Goal: Task Accomplishment & Management: Use online tool/utility

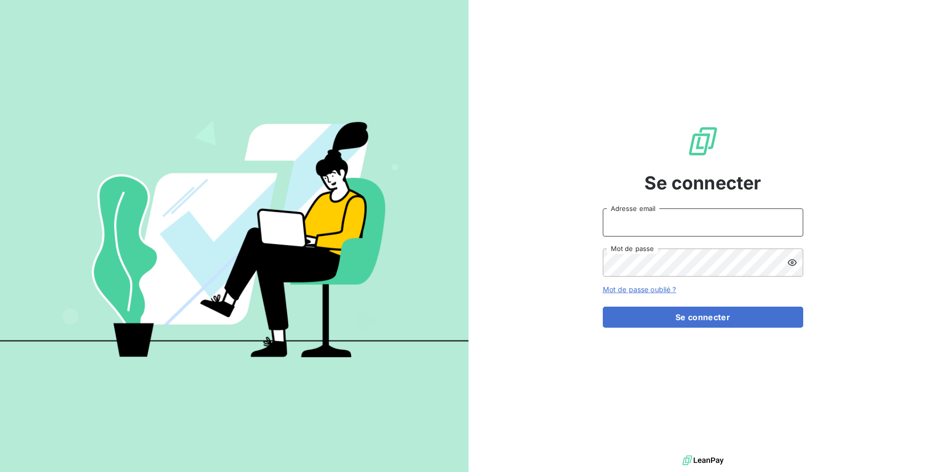
click at [661, 221] on input "Adresse email" at bounding box center [703, 222] width 200 height 28
drag, startPoint x: 640, startPoint y: 221, endPoint x: 685, endPoint y: 221, distance: 44.6
click at [685, 221] on input "admin@3dcelo" at bounding box center [703, 222] width 200 height 28
type input "admin@cgff"
click at [603, 307] on button "Se connecter" at bounding box center [703, 317] width 200 height 21
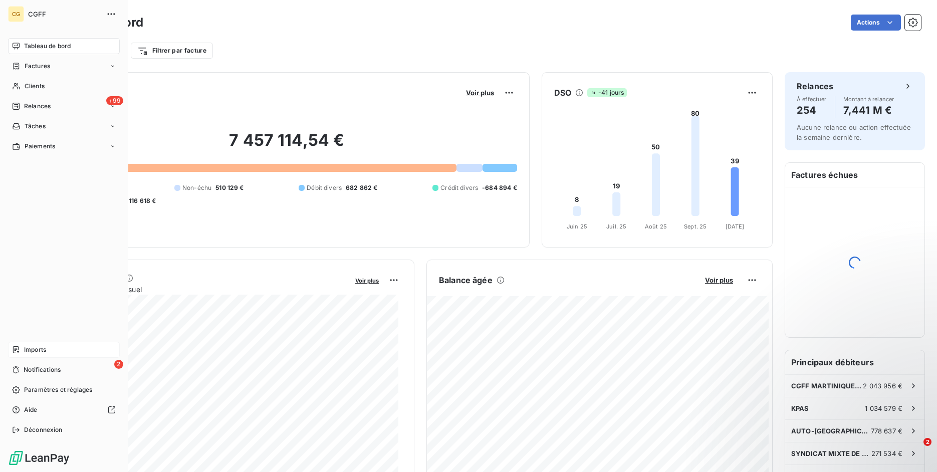
click at [19, 348] on icon at bounding box center [16, 349] width 6 height 7
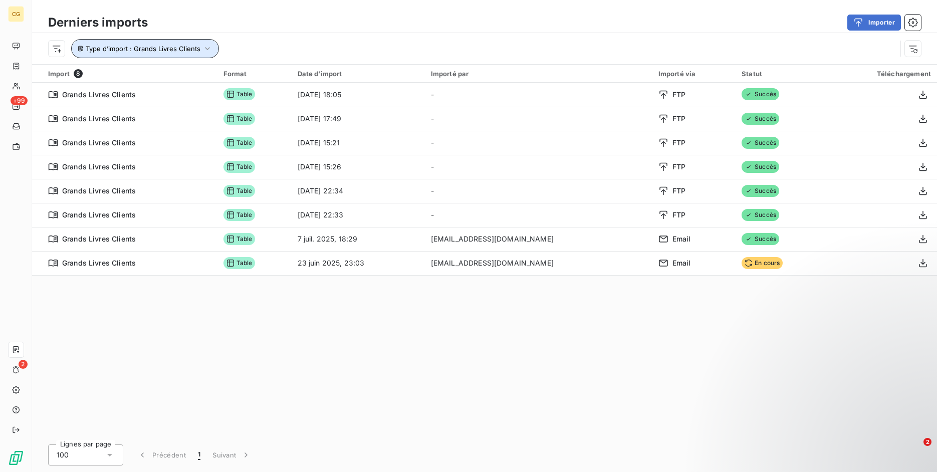
click at [202, 49] on icon "button" at bounding box center [207, 49] width 10 height 10
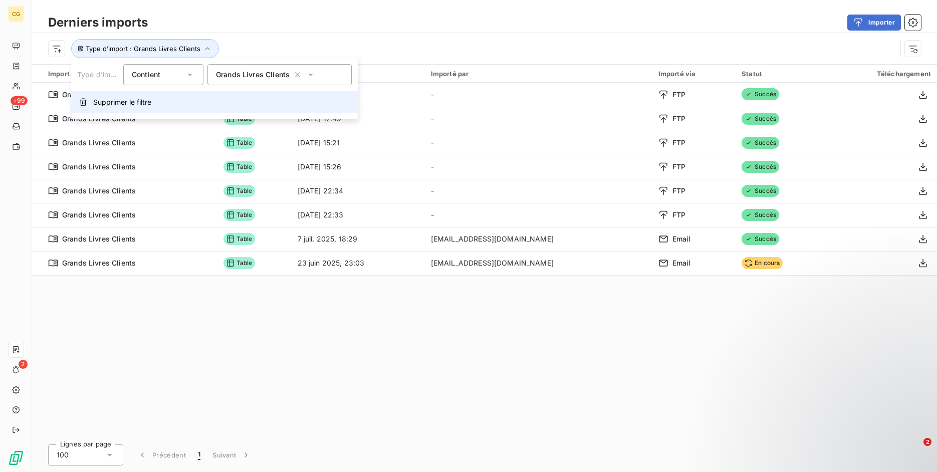
click at [176, 103] on button "Supprimer le filtre" at bounding box center [214, 102] width 287 height 22
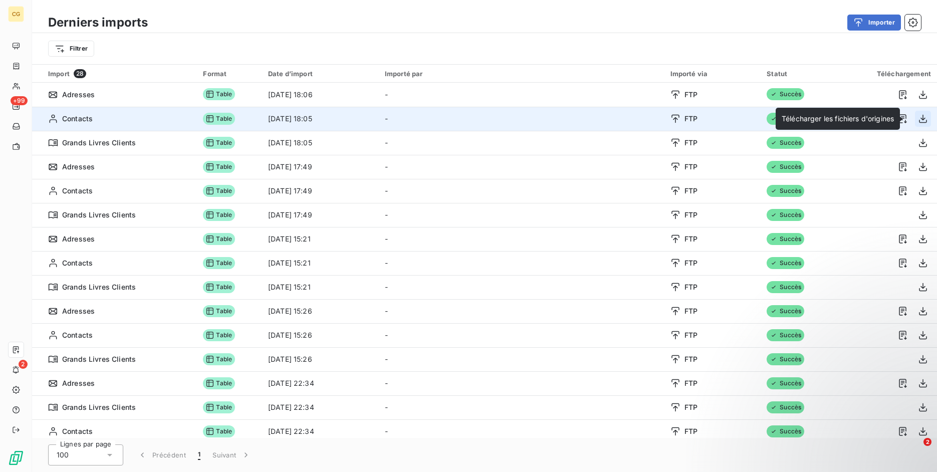
click at [918, 120] on icon "button" at bounding box center [923, 119] width 10 height 10
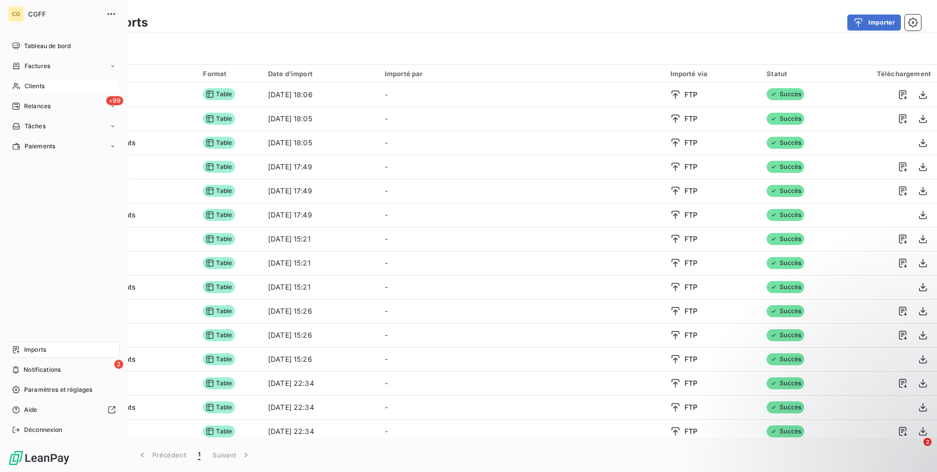
click at [15, 85] on icon at bounding box center [16, 86] width 7 height 7
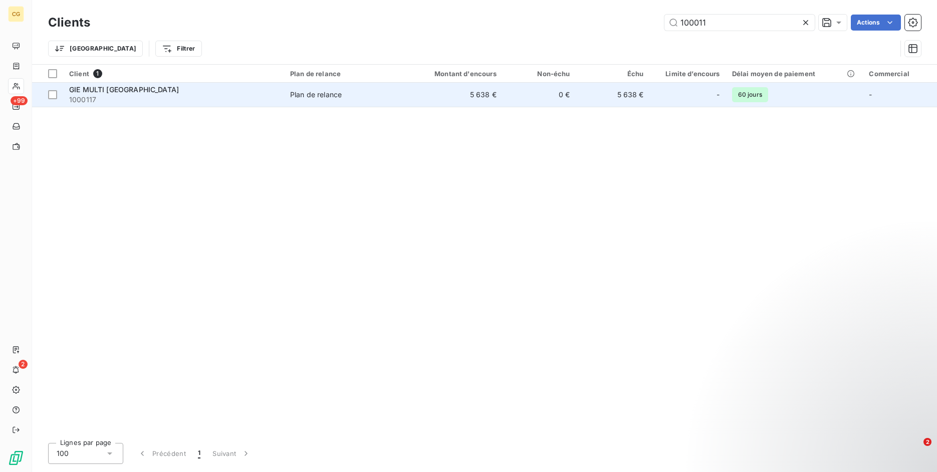
type input "100011"
click at [251, 96] on span "1000117" at bounding box center [173, 100] width 209 height 10
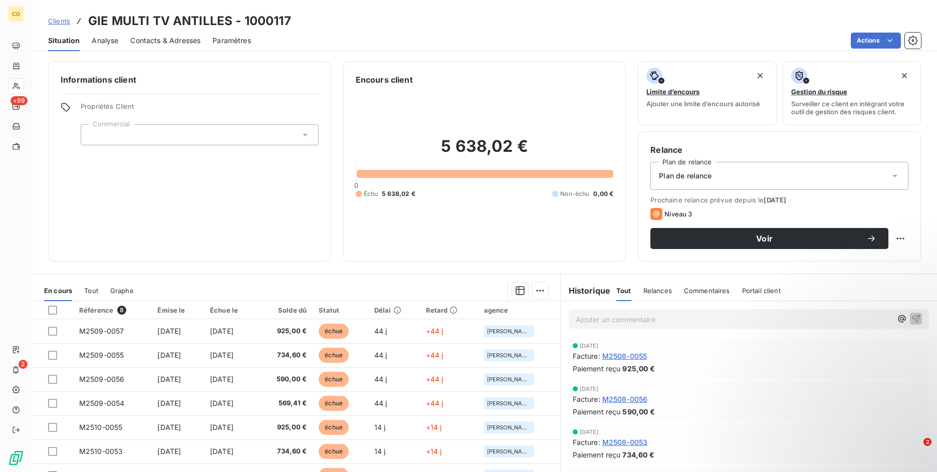
click at [148, 37] on span "Contacts & Adresses" at bounding box center [165, 41] width 70 height 10
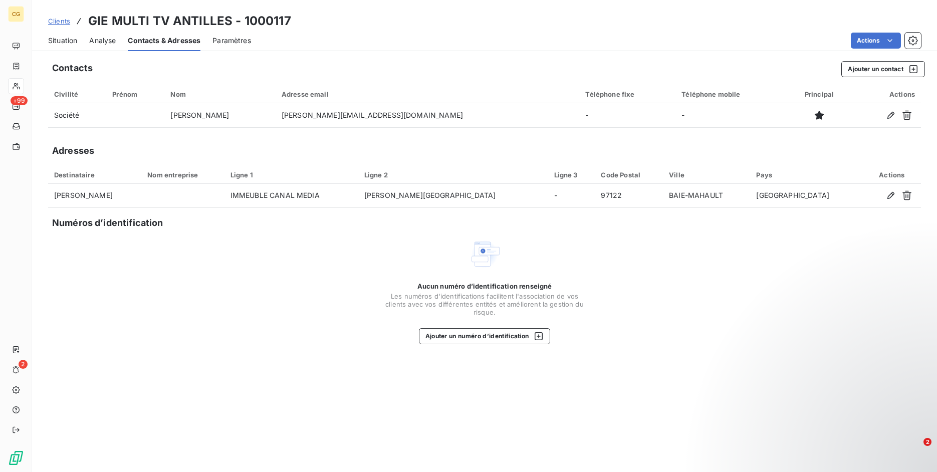
click at [55, 20] on span "Clients" at bounding box center [59, 21] width 22 height 8
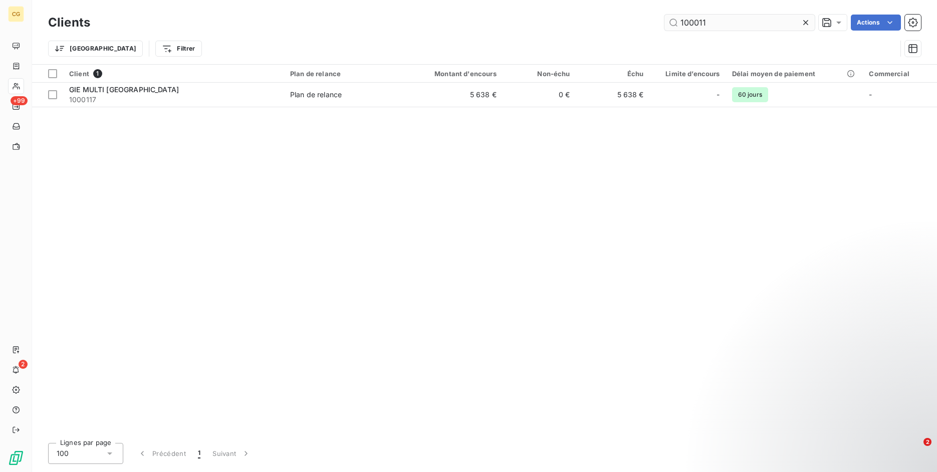
click at [699, 24] on input "100011" at bounding box center [739, 23] width 150 height 16
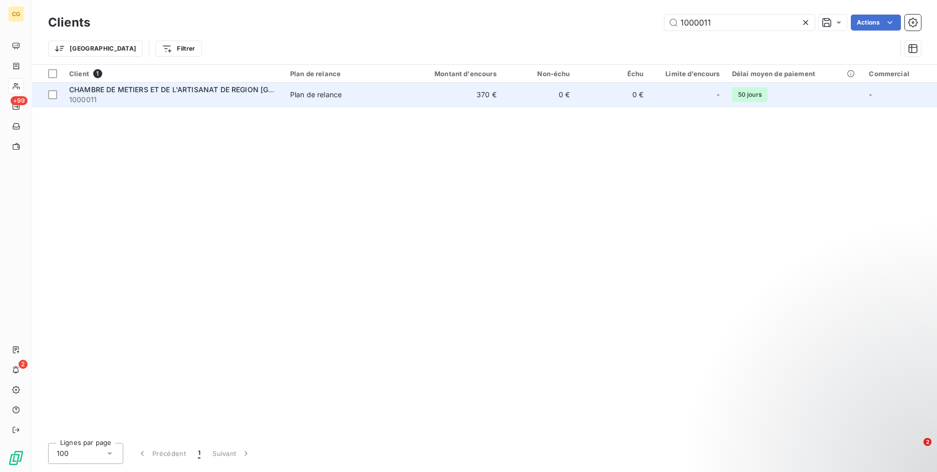
type input "1000011"
click at [189, 90] on span "CHAMBRE DE METIERS ET DE L'ARTISANAT DE REGION [GEOGRAPHIC_DATA]" at bounding box center [201, 89] width 264 height 9
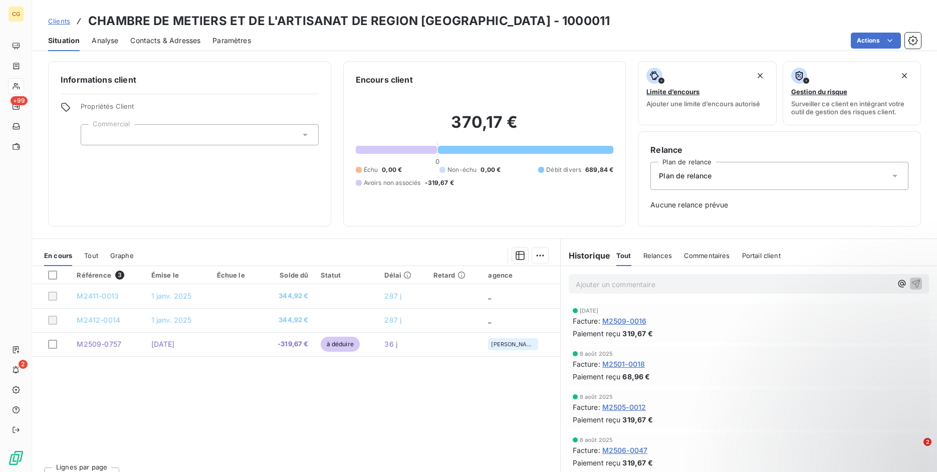
click at [182, 37] on span "Contacts & Adresses" at bounding box center [165, 41] width 70 height 10
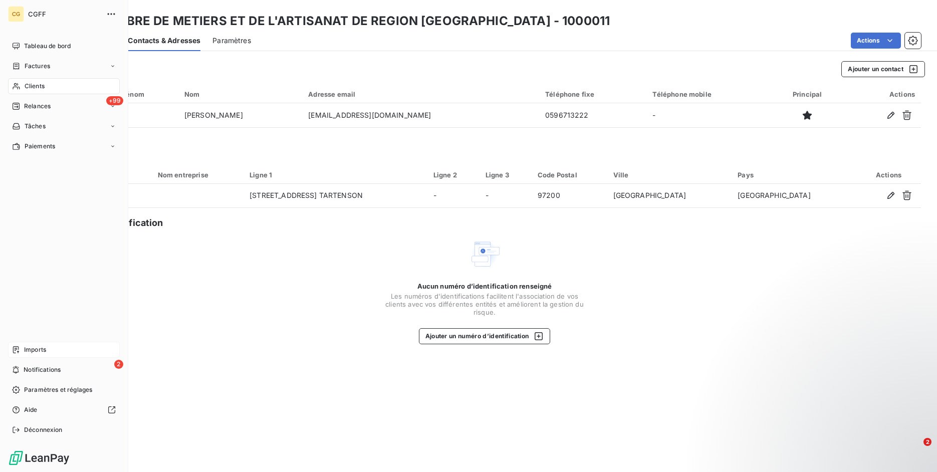
click at [17, 352] on icon at bounding box center [16, 350] width 8 height 8
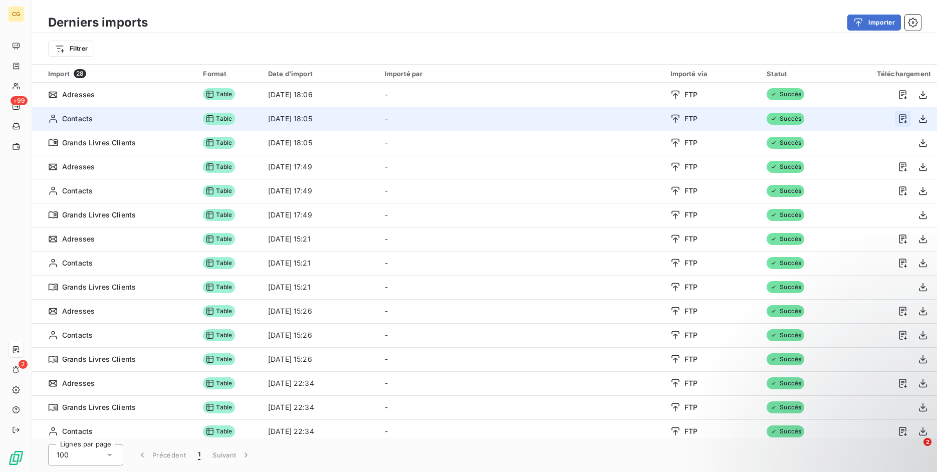
click at [901, 119] on button "button" at bounding box center [903, 119] width 16 height 16
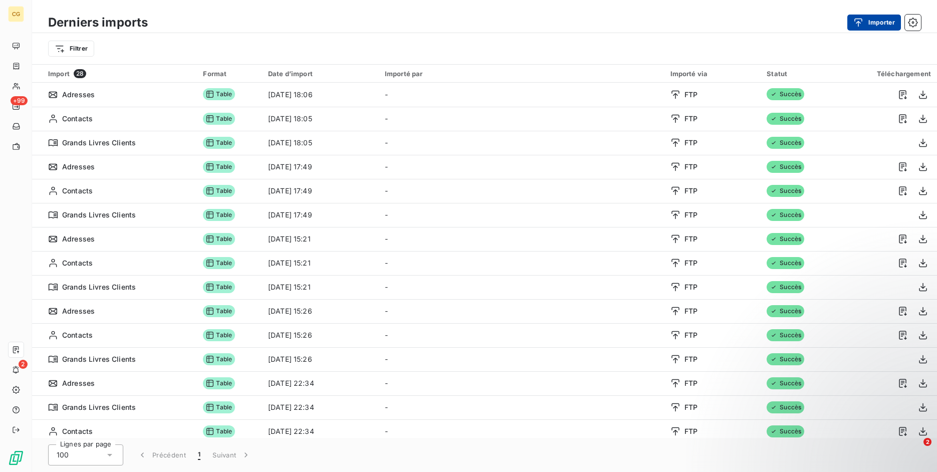
click at [866, 26] on div "button" at bounding box center [860, 23] width 15 height 10
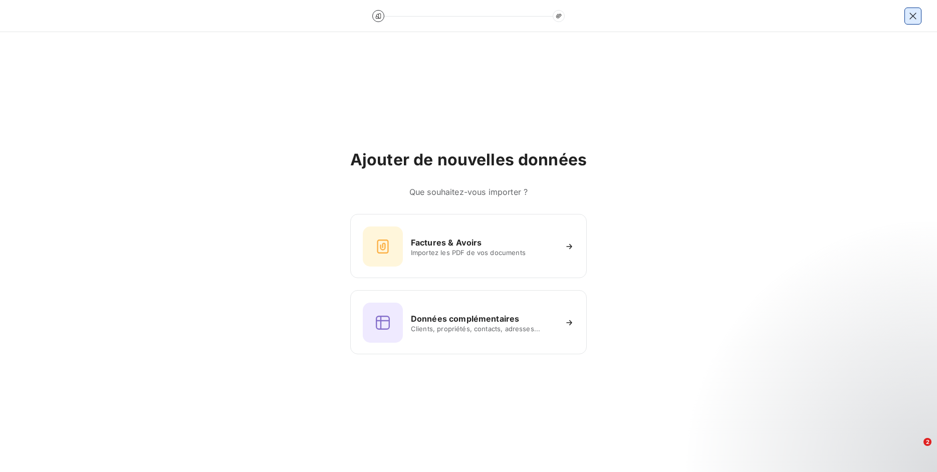
click at [919, 17] on button "button" at bounding box center [913, 16] width 16 height 16
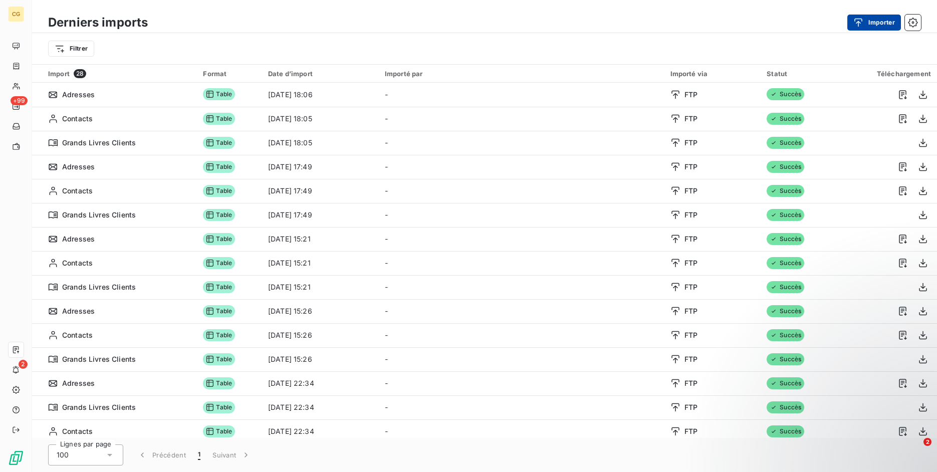
click at [866, 23] on div "button" at bounding box center [860, 23] width 15 height 10
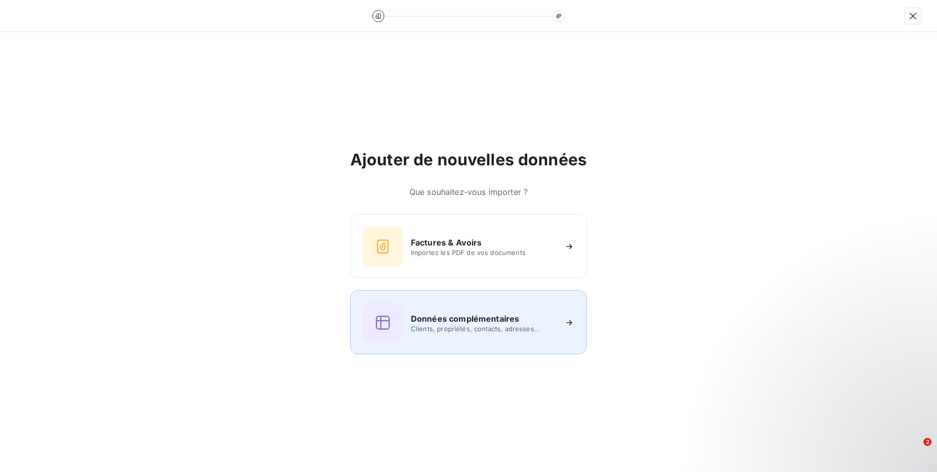
click at [476, 306] on div "Données complémentaires Clients, propriétés, contacts, adresses..." at bounding box center [468, 323] width 211 height 40
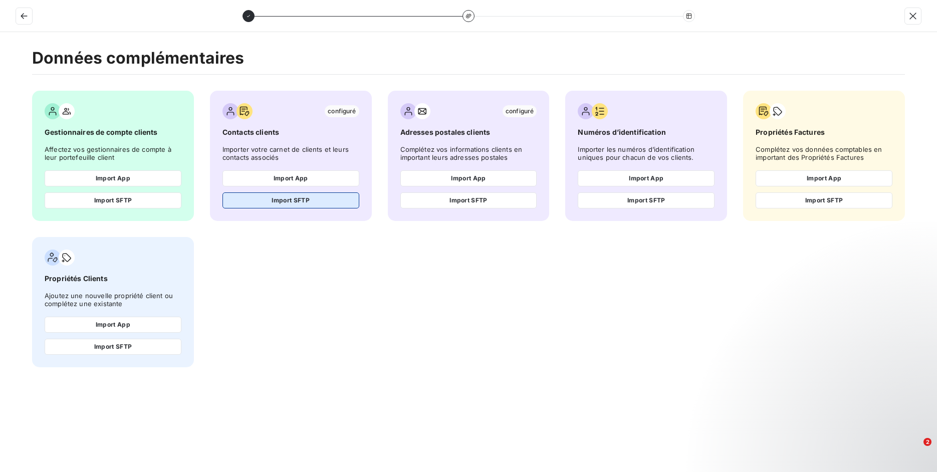
click at [321, 205] on button "Import SFTP" at bounding box center [290, 200] width 137 height 16
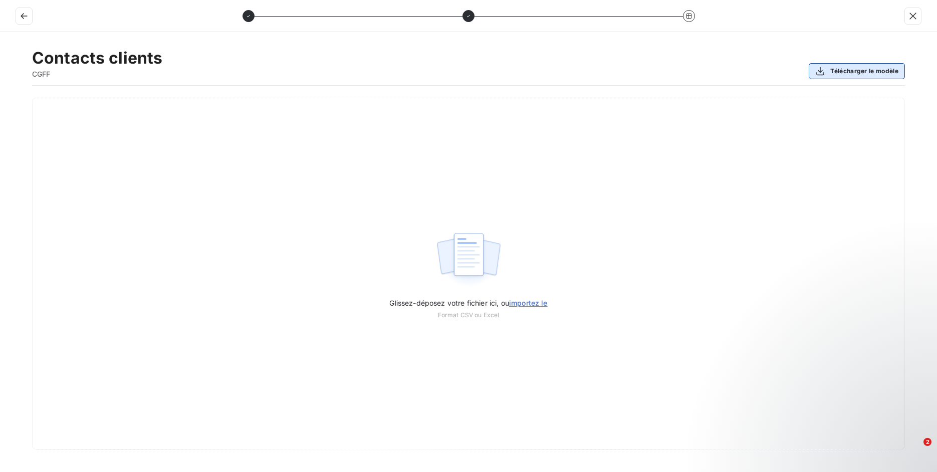
click at [878, 73] on button "Télécharger le modèle" at bounding box center [856, 71] width 96 height 16
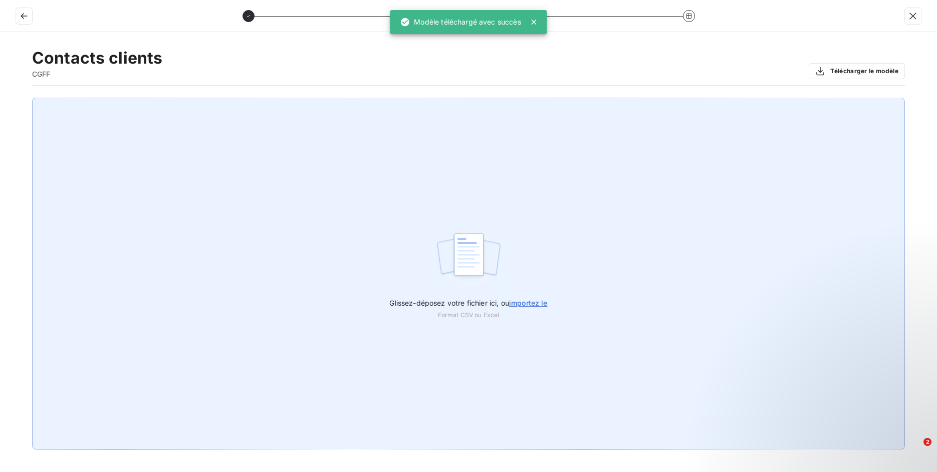
click at [526, 299] on span "importez le" at bounding box center [528, 303] width 39 height 9
click at [1, 98] on input "Glissez-déposez votre fichier ici, ou importez le" at bounding box center [0, 98] width 1 height 1
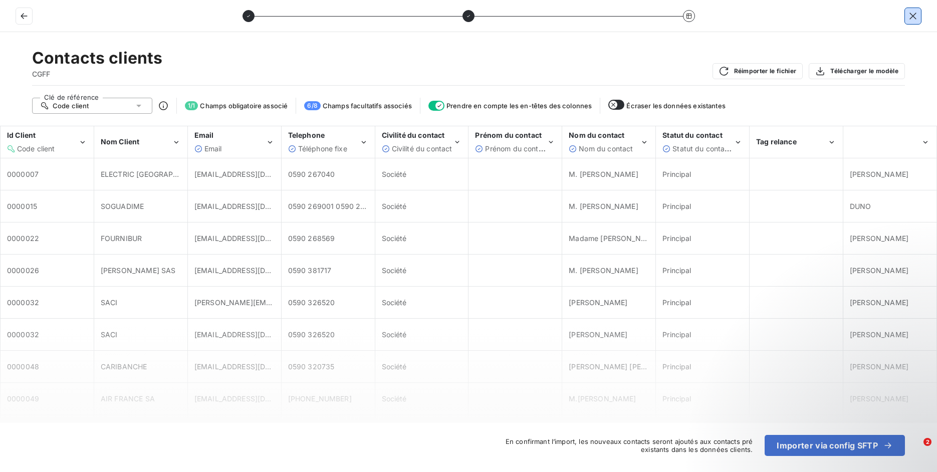
click at [915, 17] on icon "button" at bounding box center [913, 16] width 10 height 10
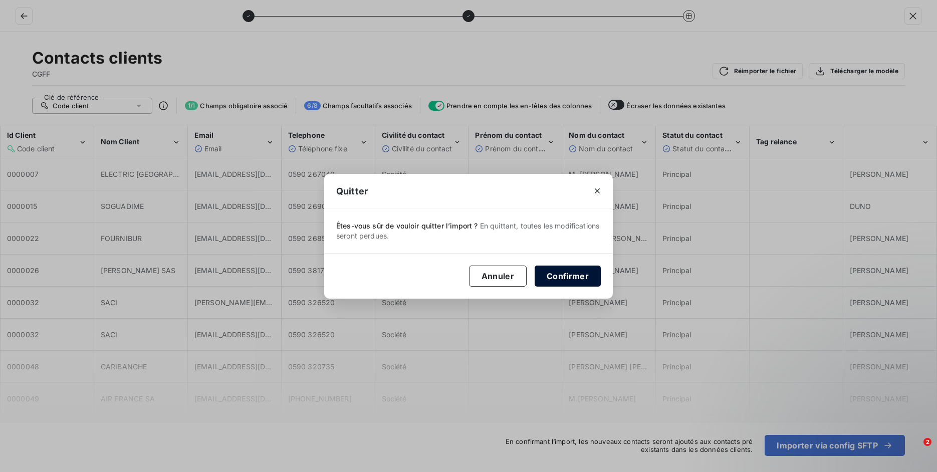
click at [569, 277] on button "Confirmer" at bounding box center [567, 275] width 66 height 21
